Goal: Information Seeking & Learning: Understand process/instructions

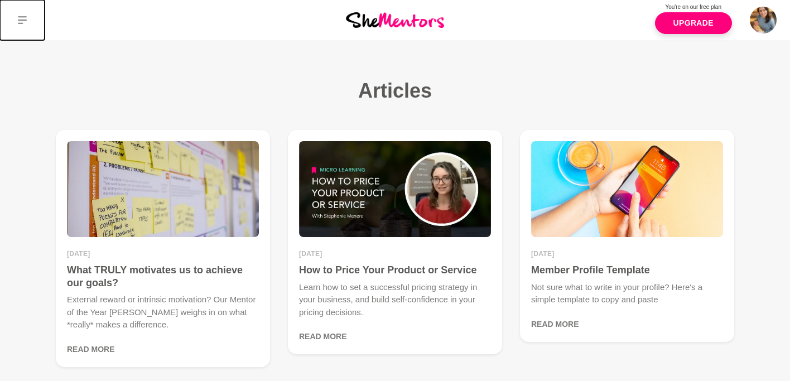
click at [21, 17] on icon at bounding box center [22, 20] width 9 height 9
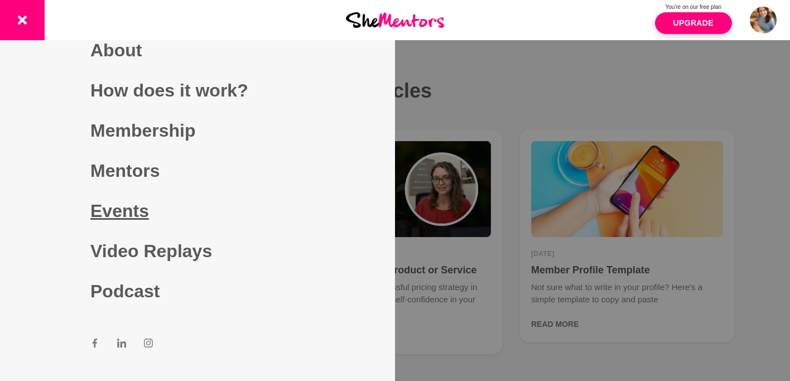
click at [132, 211] on link "Events" at bounding box center [197, 211] width 214 height 40
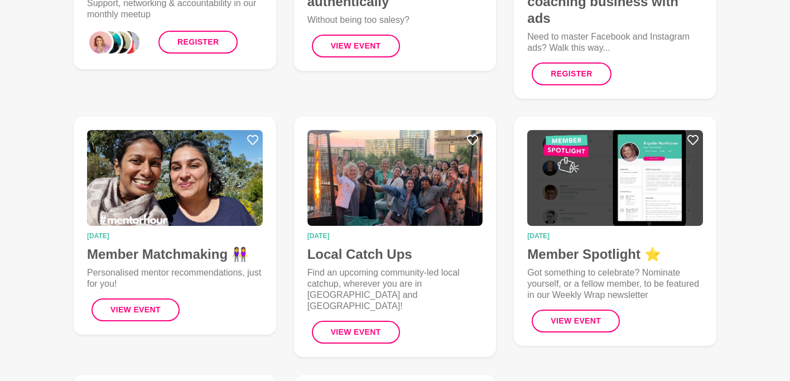
scroll to position [311, 0]
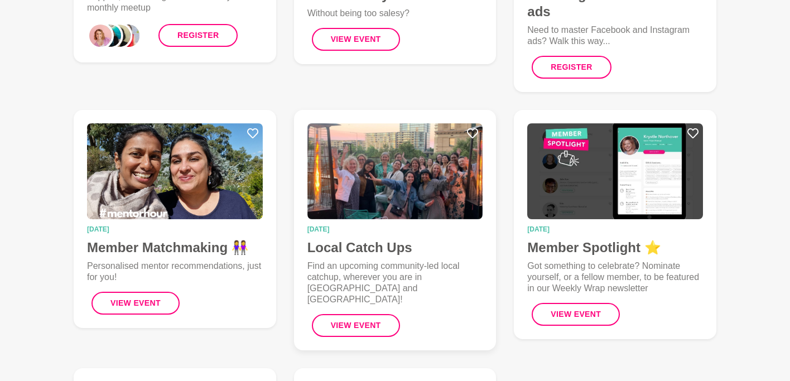
click at [465, 151] on img at bounding box center [395, 171] width 176 height 96
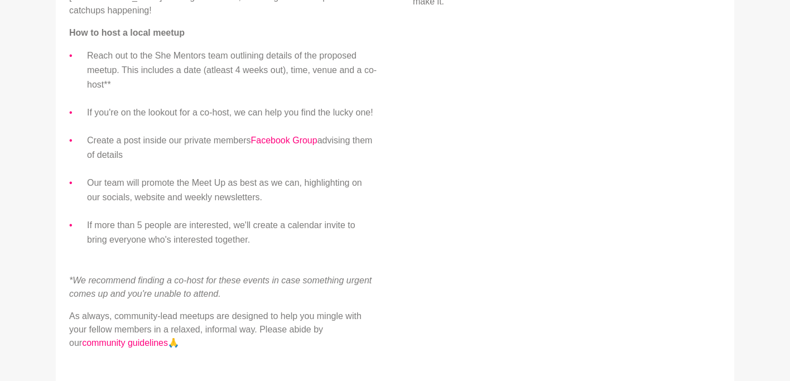
scroll to position [532, 0]
click at [131, 337] on link "community guidelines" at bounding box center [125, 341] width 86 height 9
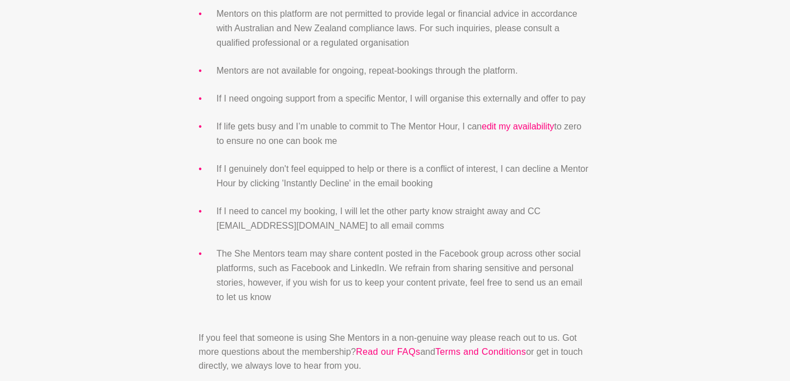
scroll to position [1038, 0]
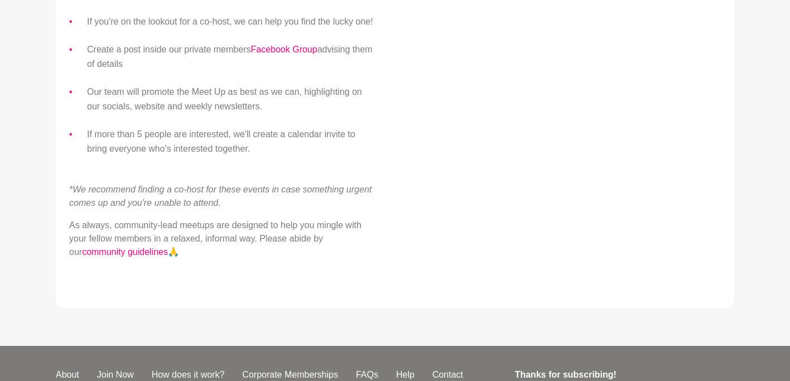
scroll to position [611, 0]
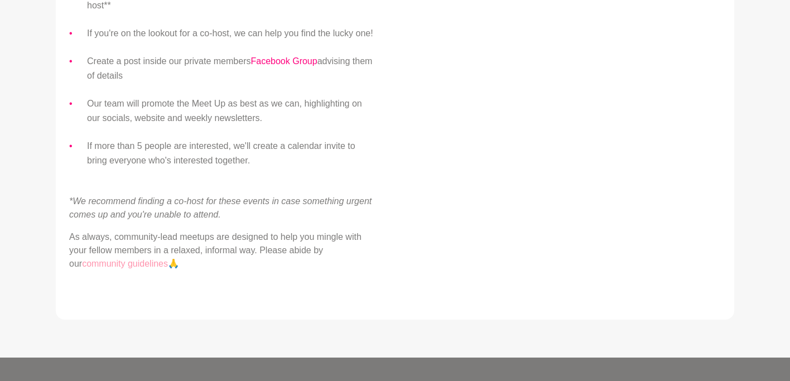
click at [120, 259] on link "community guidelines" at bounding box center [125, 263] width 86 height 9
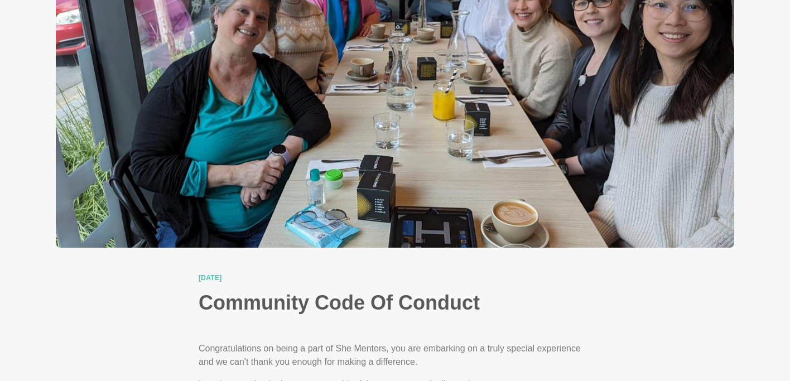
scroll to position [89, 0]
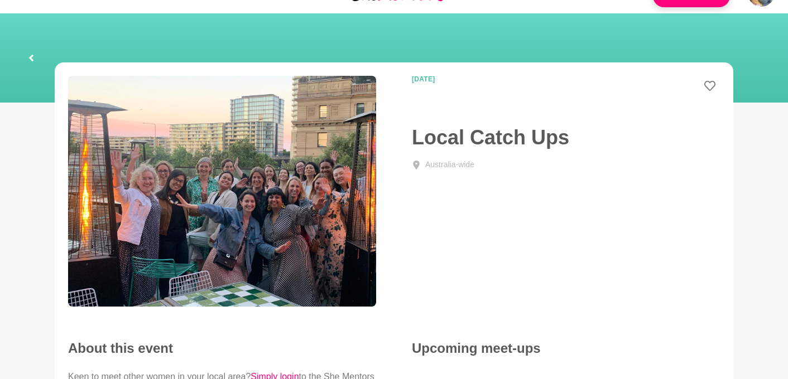
scroll to position [41, 0]
